Goal: Information Seeking & Learning: Learn about a topic

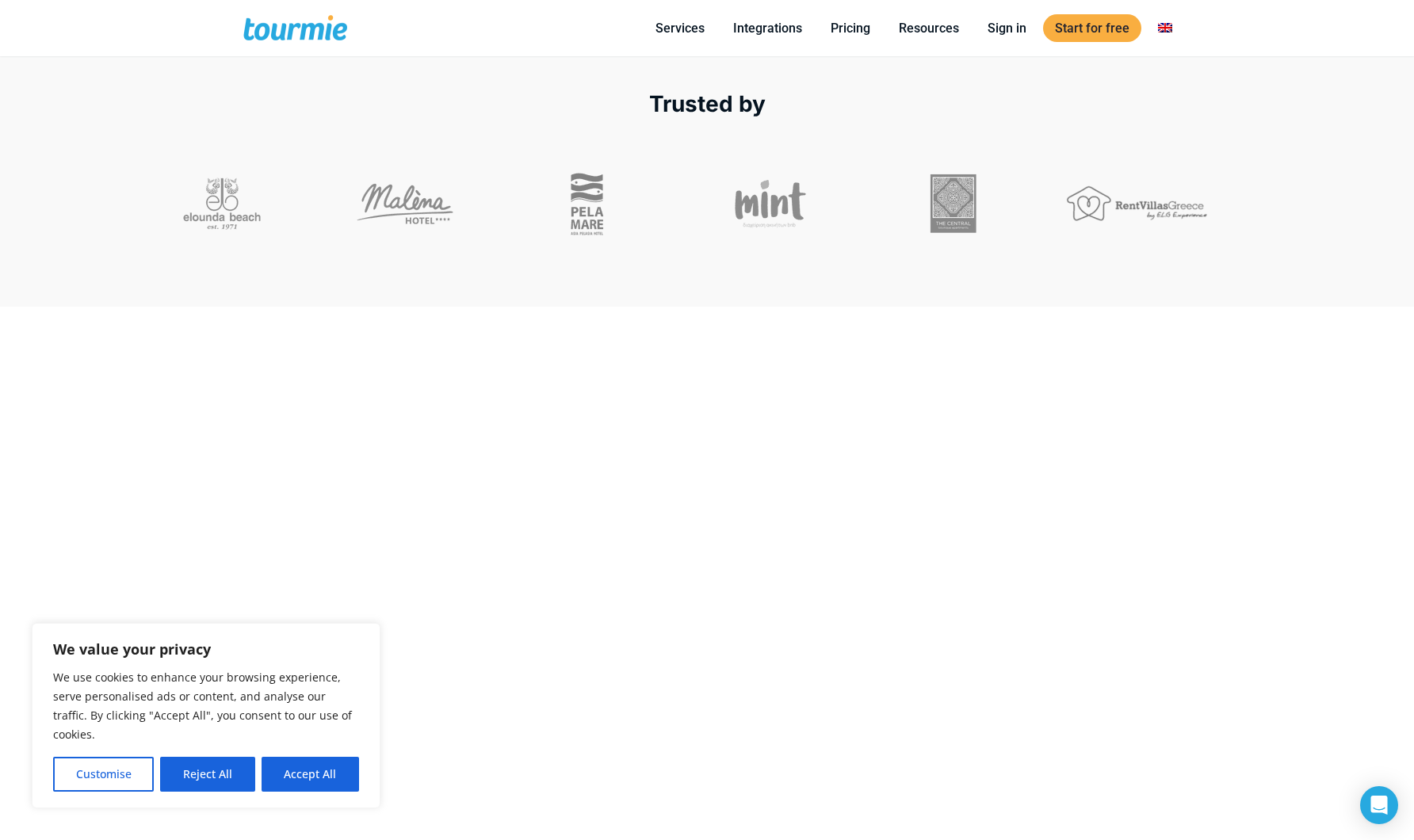
scroll to position [816, 0]
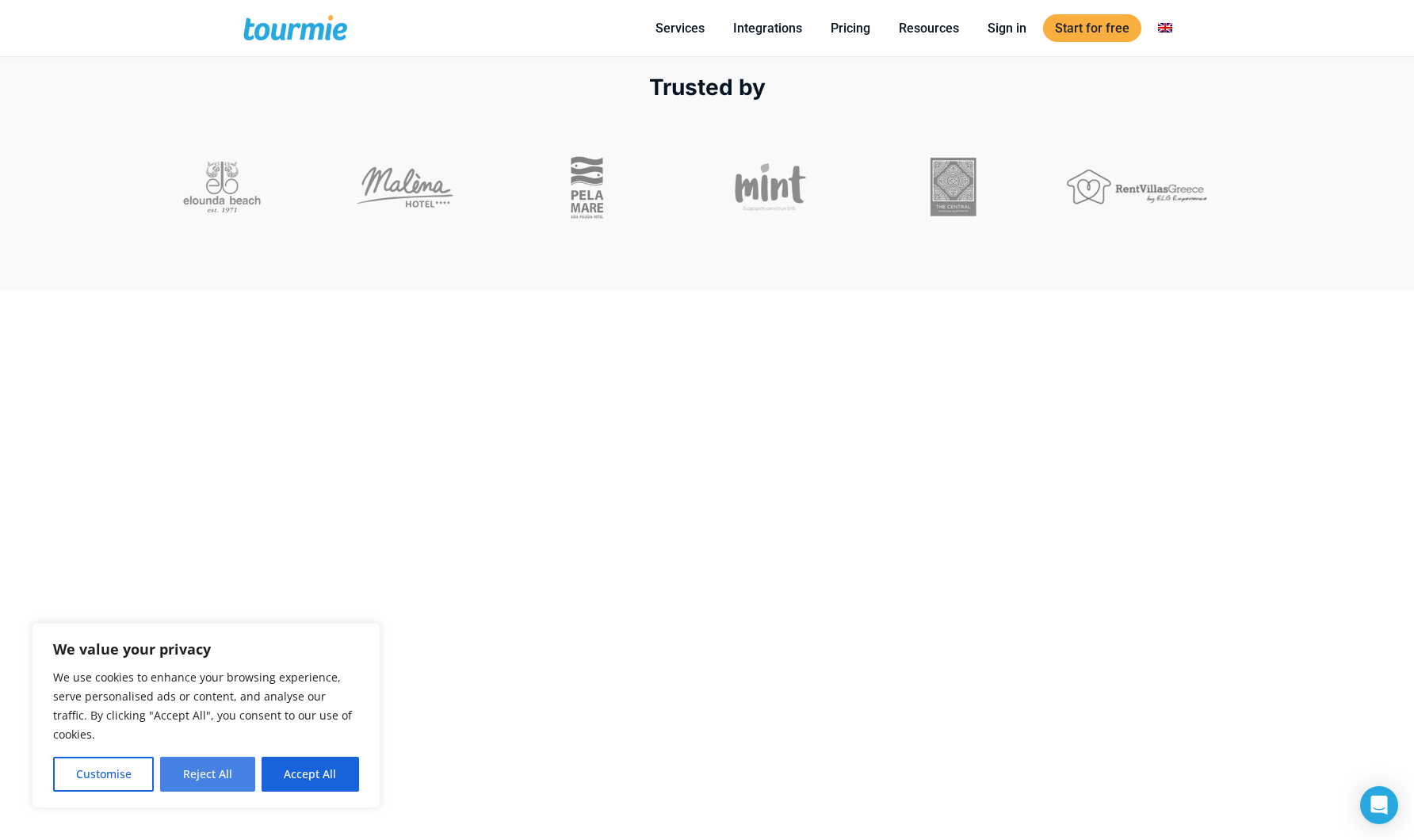
click at [216, 764] on button "Reject All" at bounding box center [207, 774] width 94 height 35
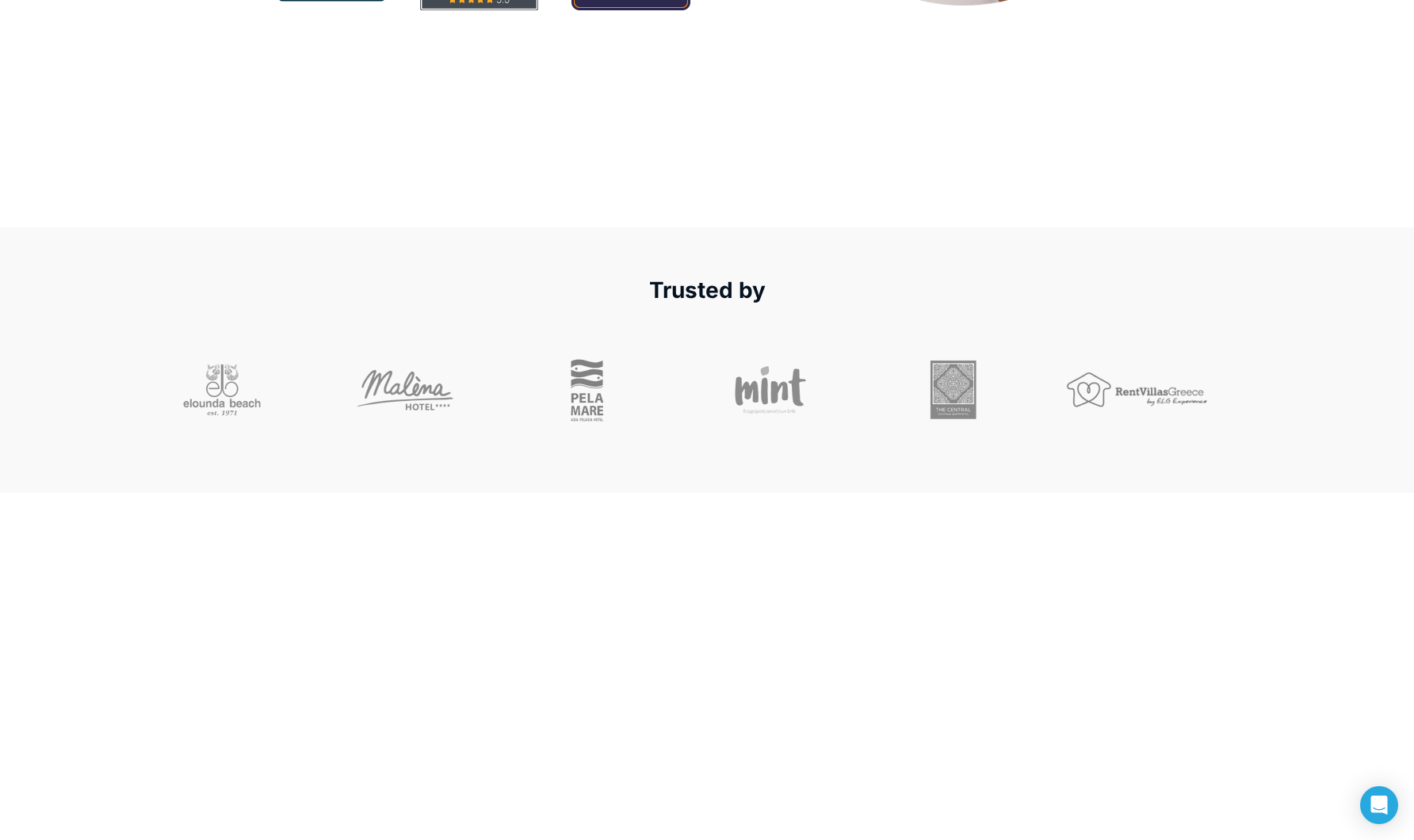
scroll to position [0, 0]
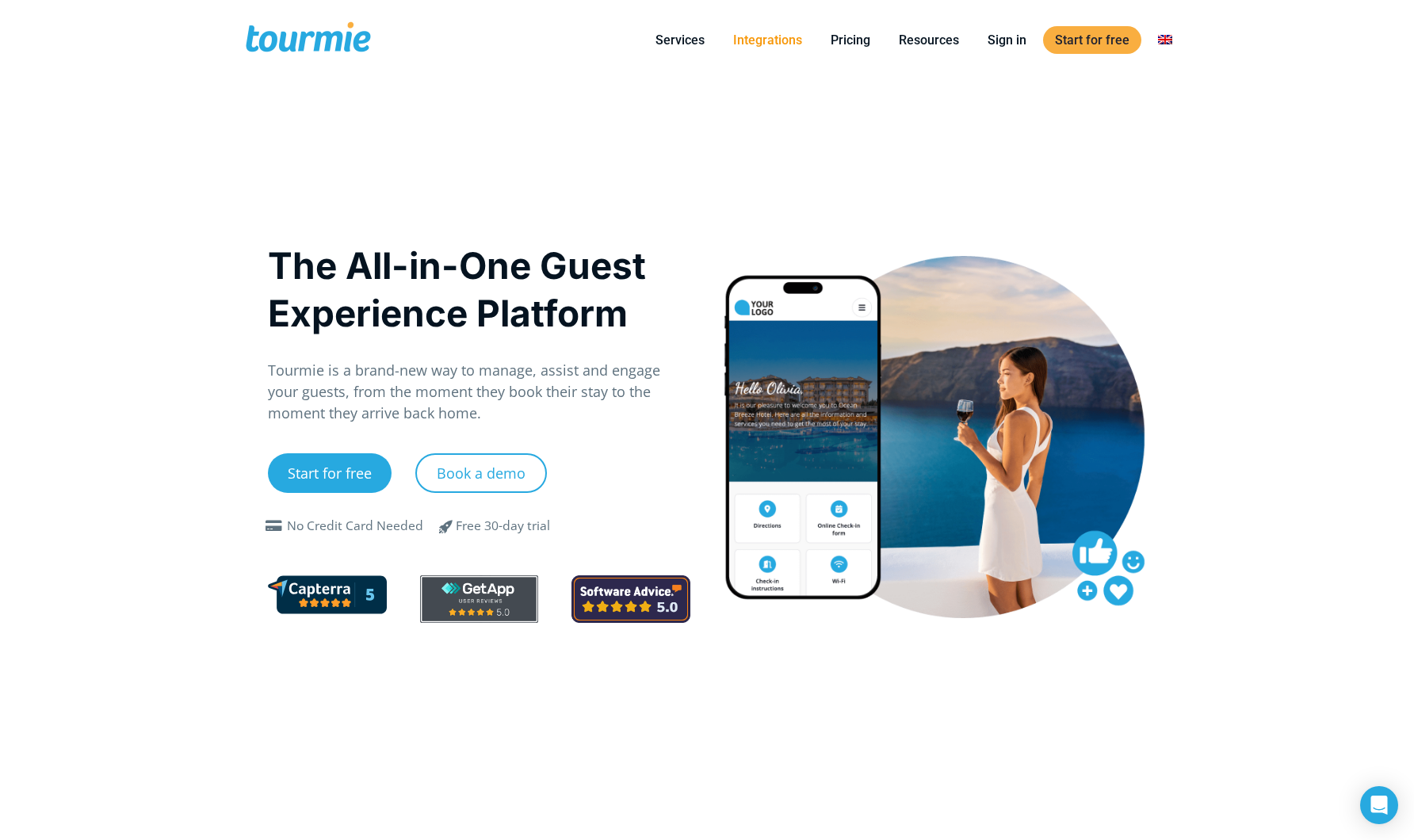
click at [756, 48] on link "Integrations" at bounding box center [767, 40] width 93 height 20
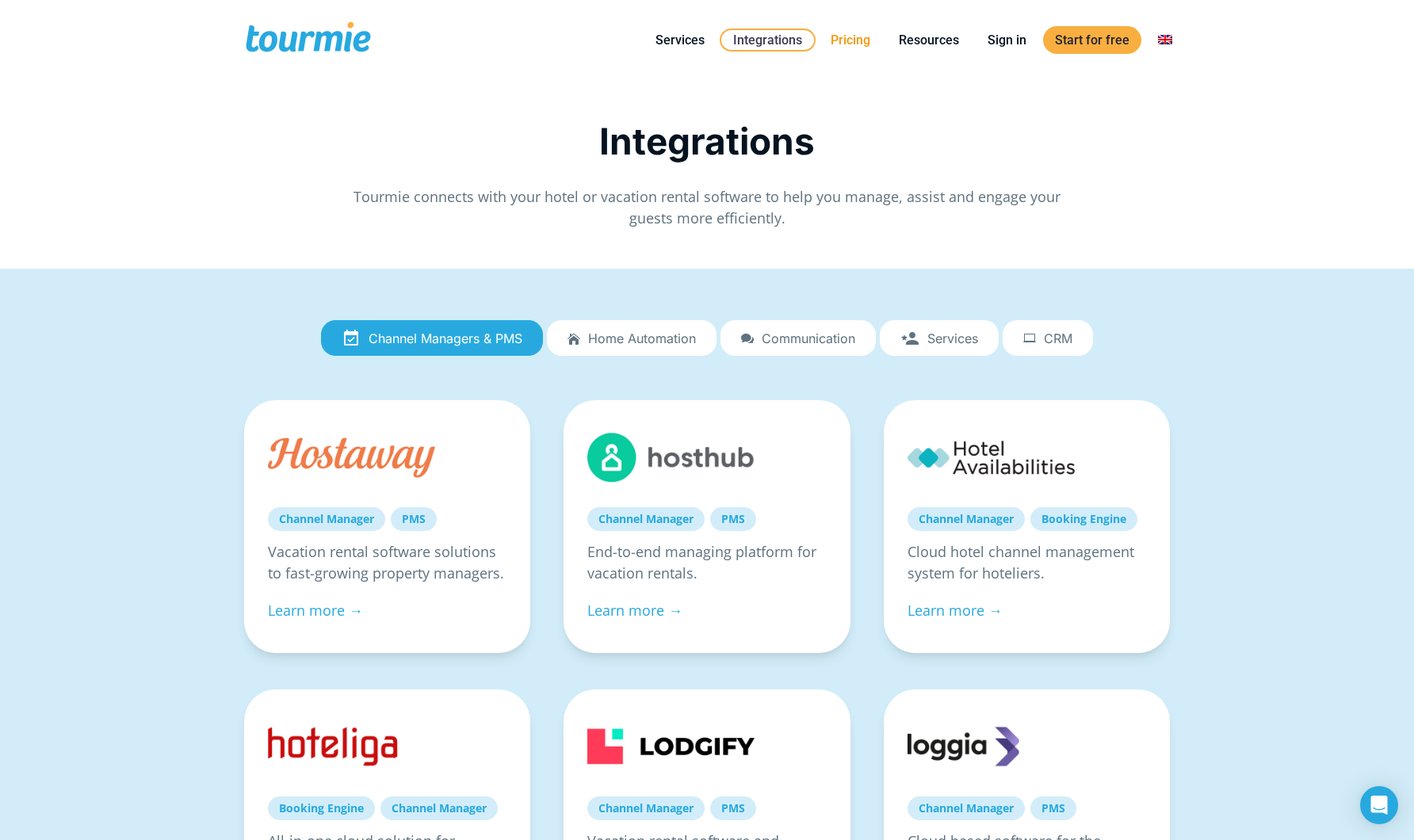
click at [839, 42] on link "Pricing" at bounding box center [849, 40] width 63 height 20
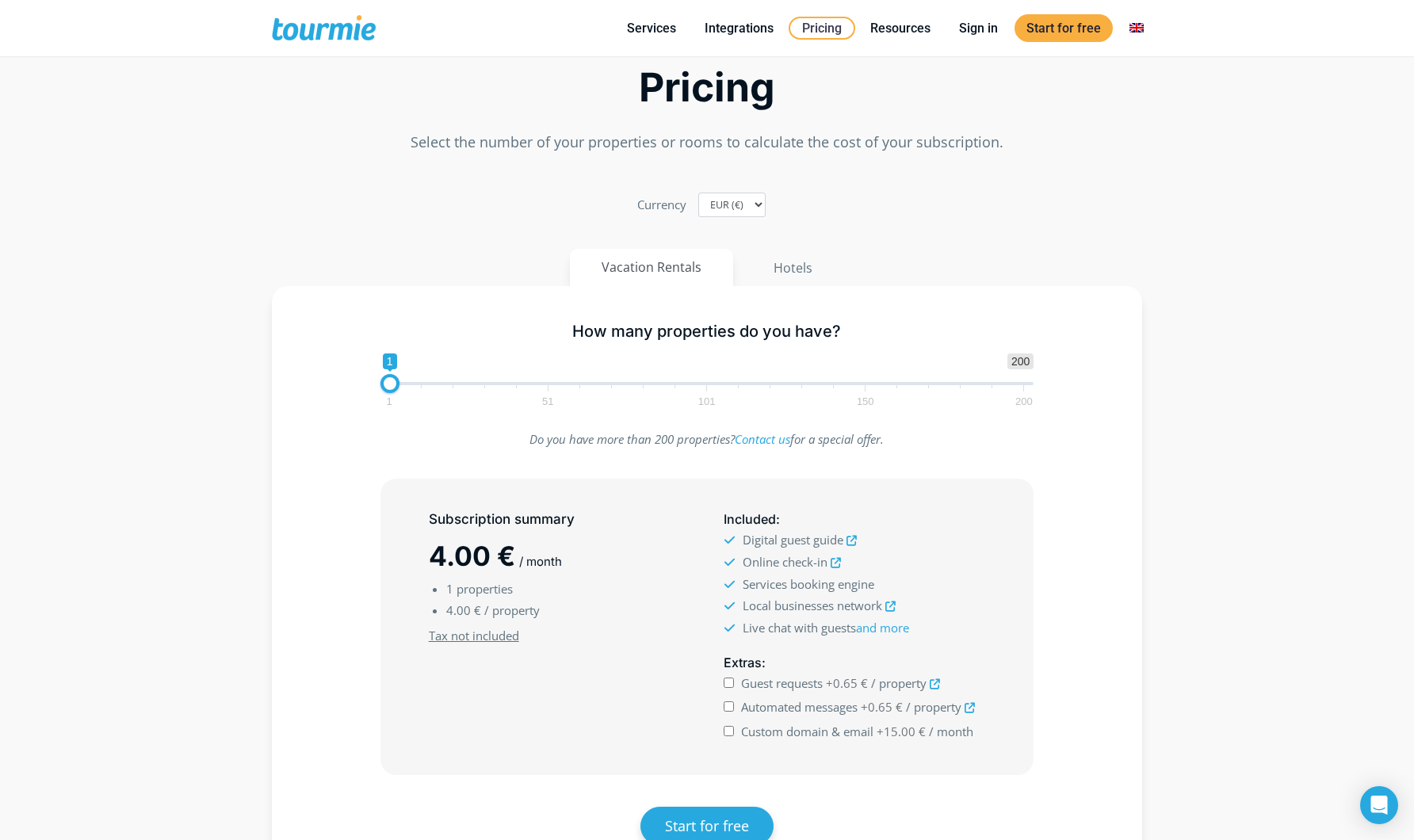
scroll to position [80, 0]
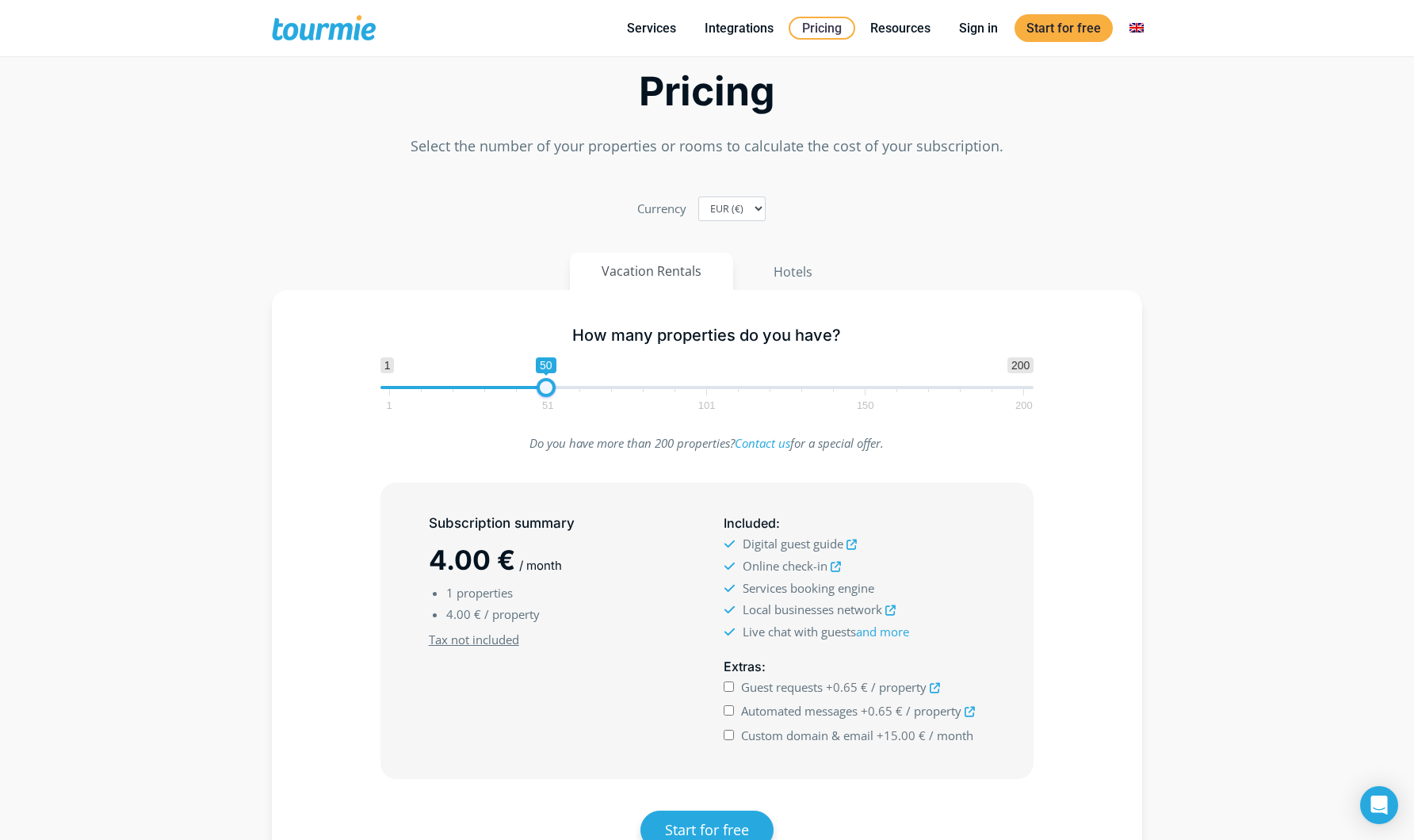
drag, startPoint x: 388, startPoint y: 388, endPoint x: 546, endPoint y: 395, distance: 158.2
click at [546, 395] on span at bounding box center [546, 388] width 19 height 19
type input "1"
drag, startPoint x: 549, startPoint y: 388, endPoint x: 332, endPoint y: 392, distance: 217.0
click at [332, 392] on div "How many properties do you have? 1 200 0 0 1 1 51 101 150 200 1" at bounding box center [707, 365] width 824 height 103
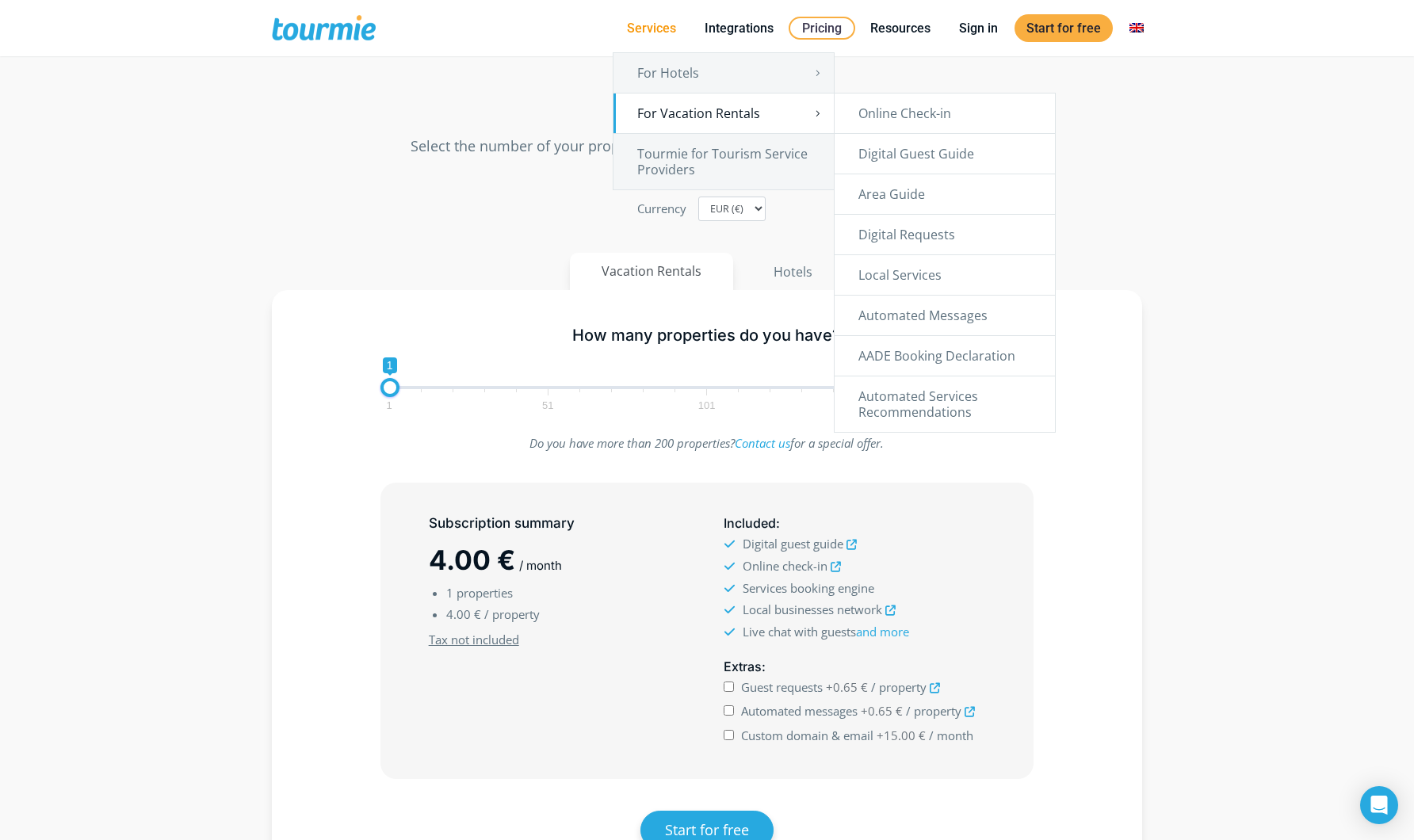
click at [700, 107] on link "For Vacation Rentals" at bounding box center [723, 113] width 220 height 40
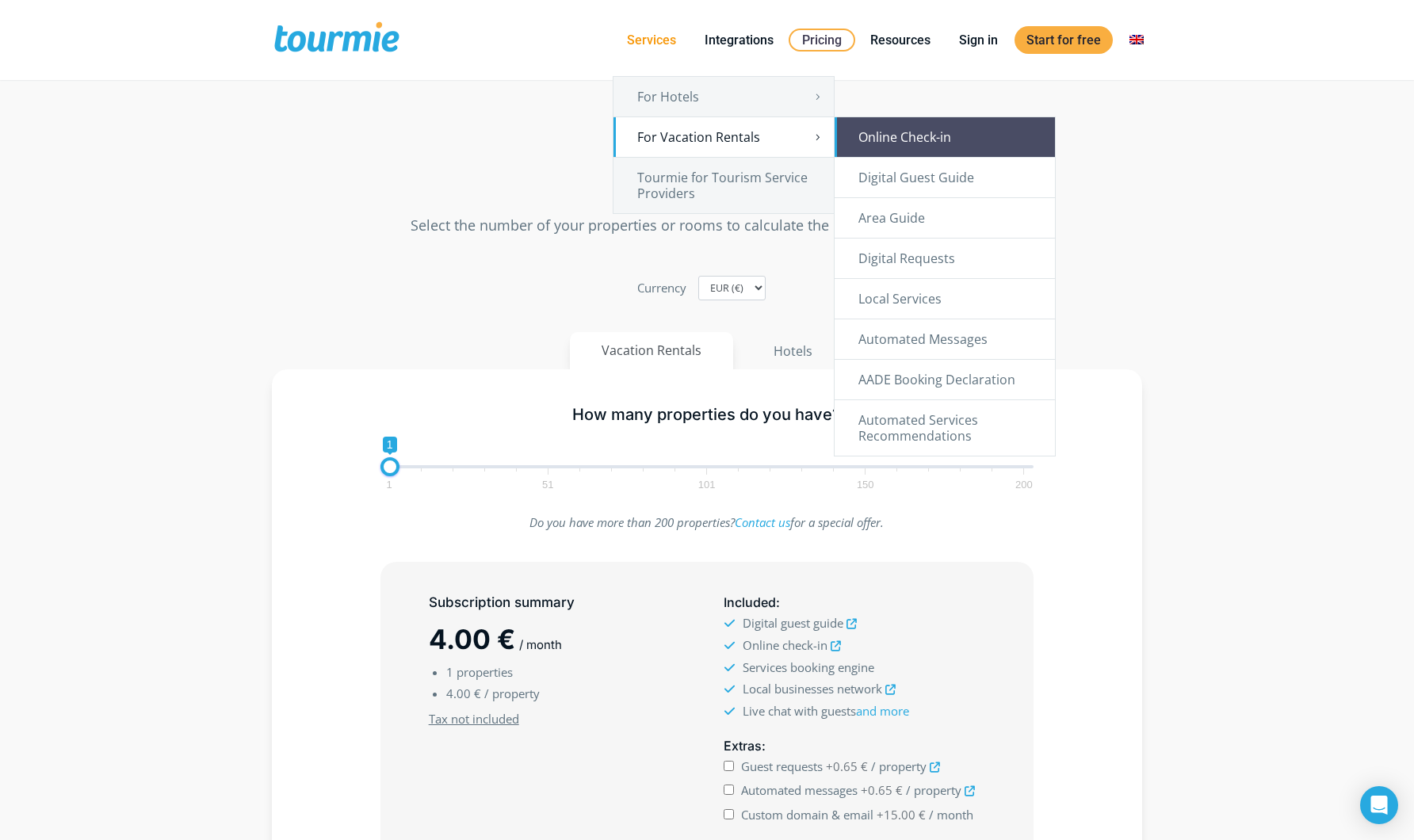
click at [929, 136] on link "Online Check-in" at bounding box center [945, 137] width 220 height 40
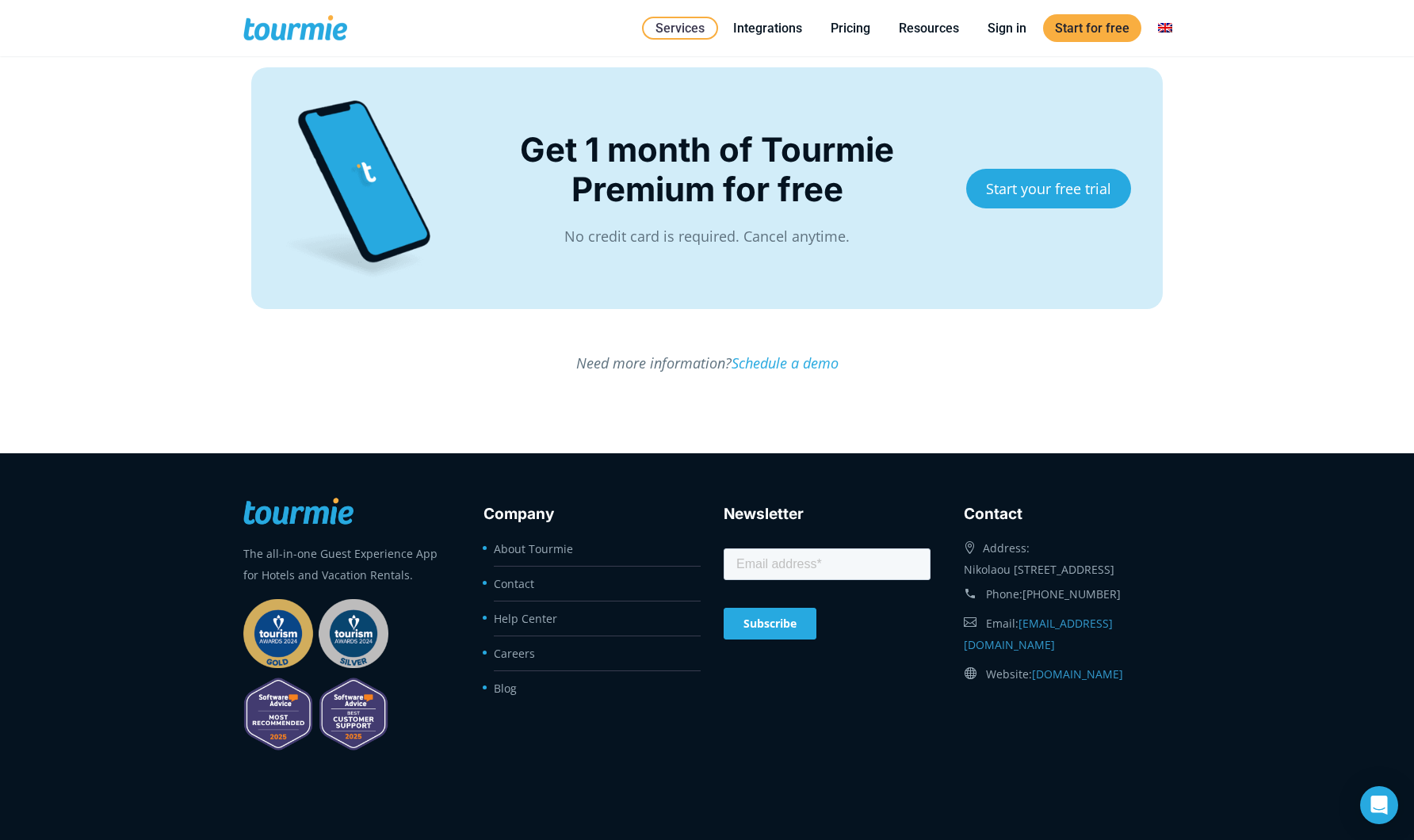
scroll to position [4371, 0]
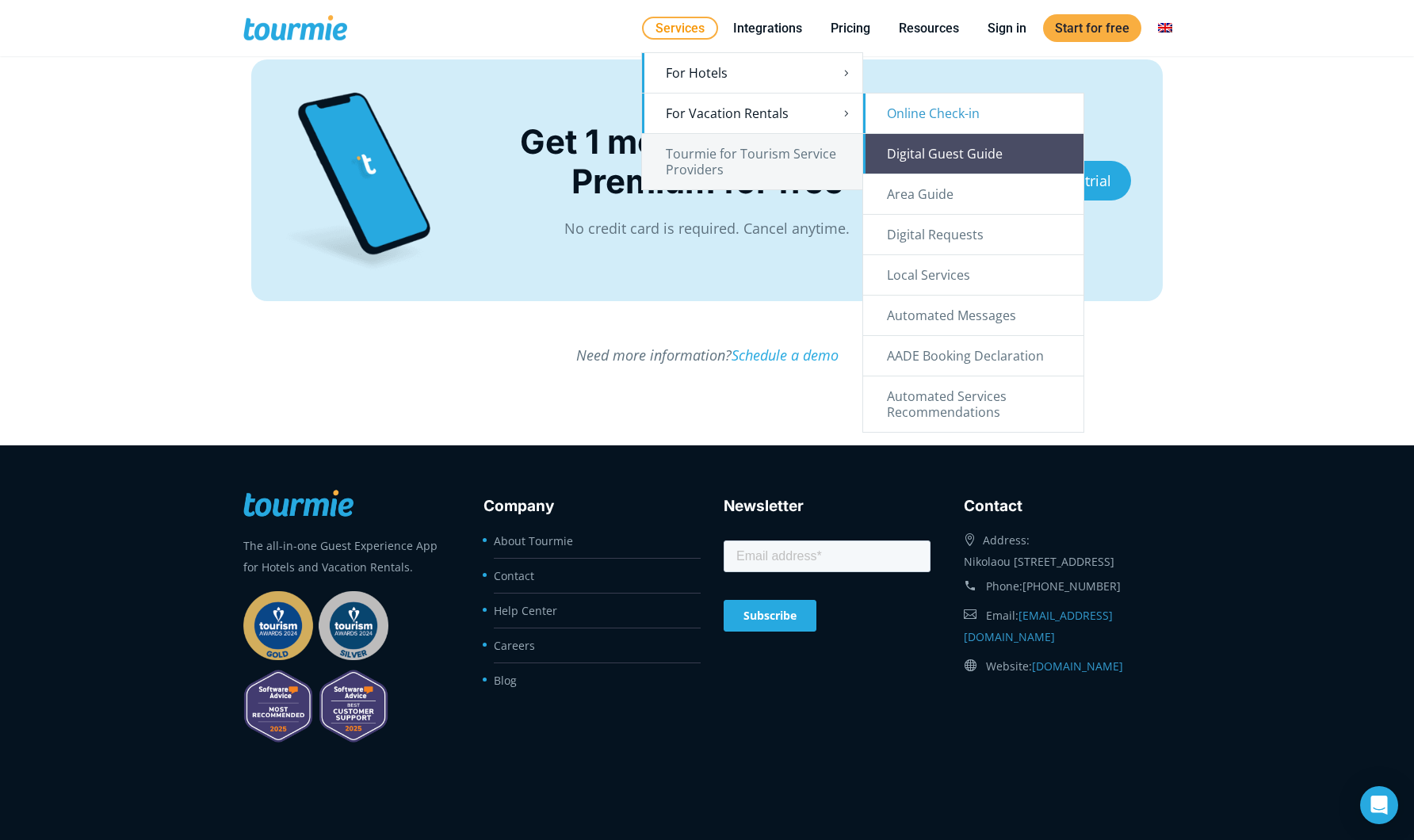
click at [931, 152] on link "Digital Guest Guide" at bounding box center [973, 154] width 220 height 40
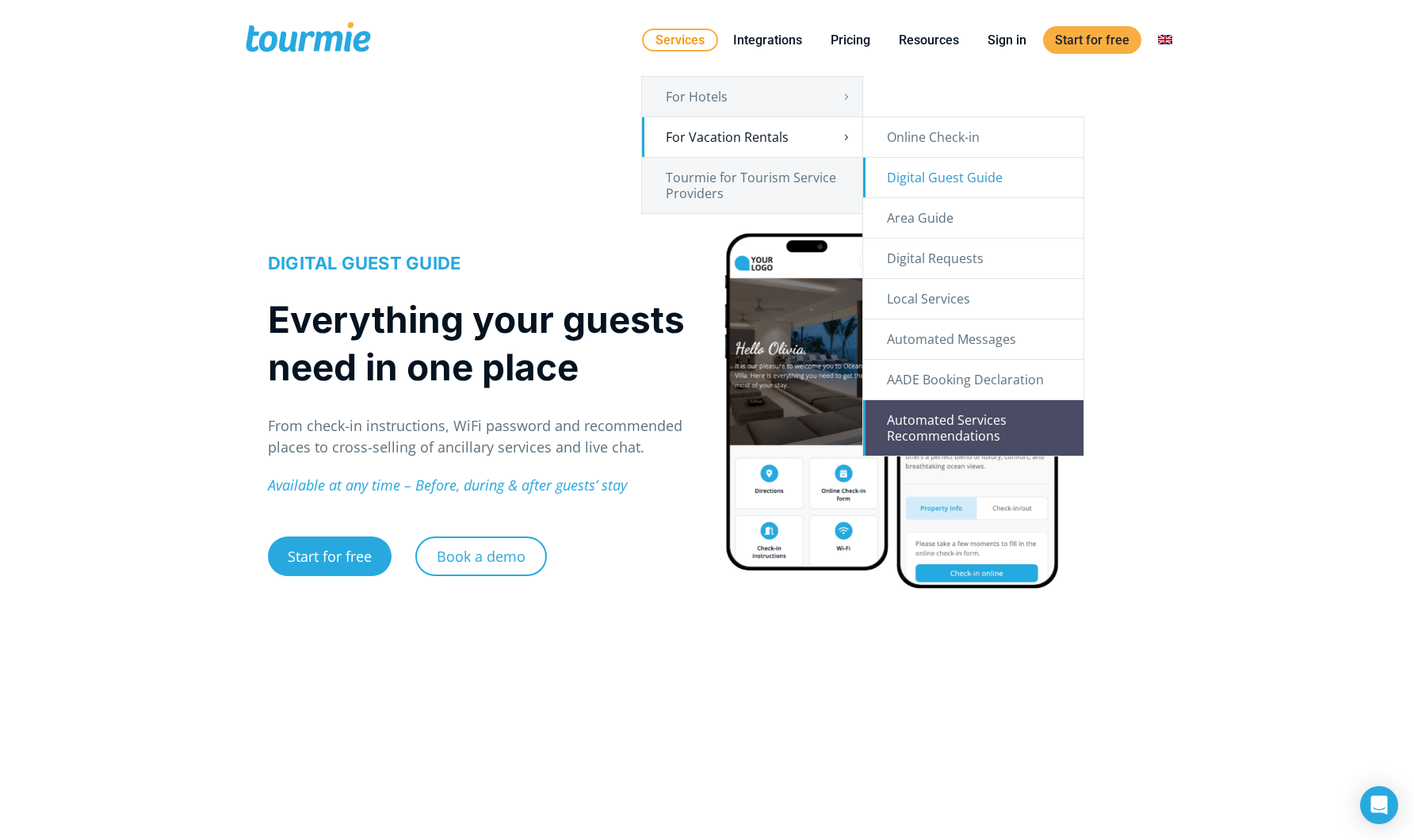
click at [1023, 422] on link "Automated Services Recommendations" at bounding box center [973, 428] width 220 height 55
